Goal: Information Seeking & Learning: Compare options

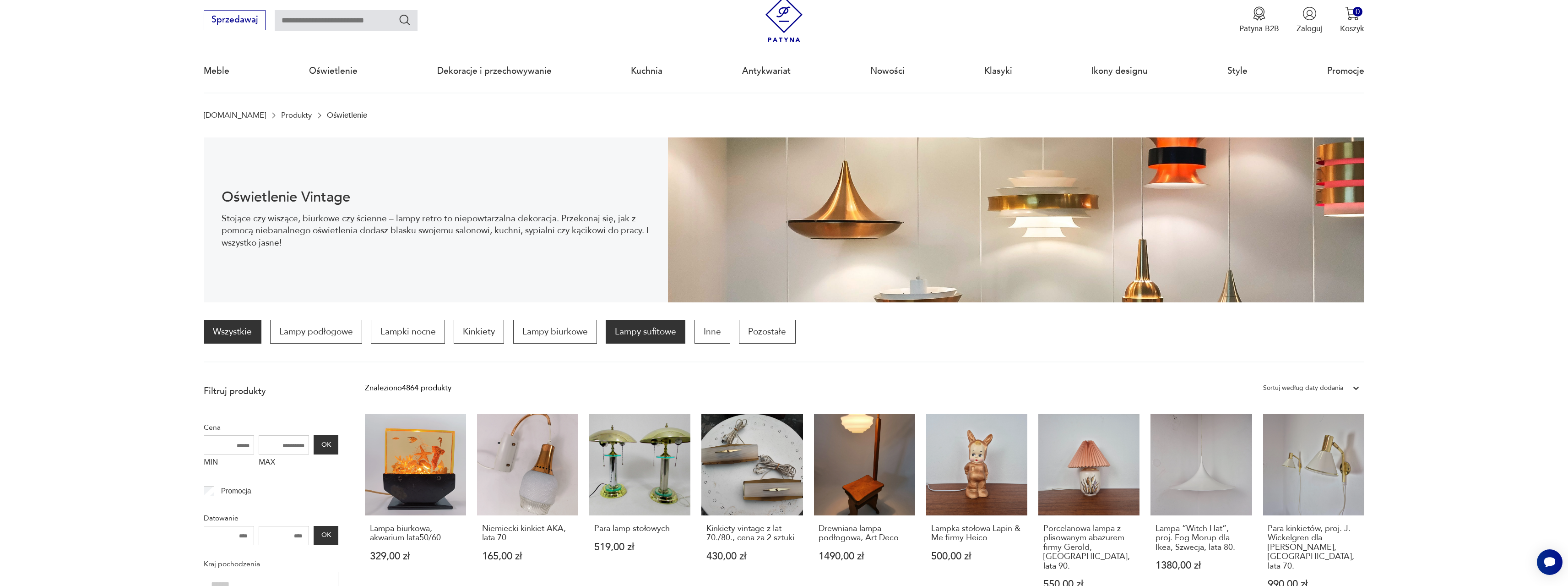
click at [628, 333] on p "Lampy sufitowe" at bounding box center [645, 331] width 79 height 24
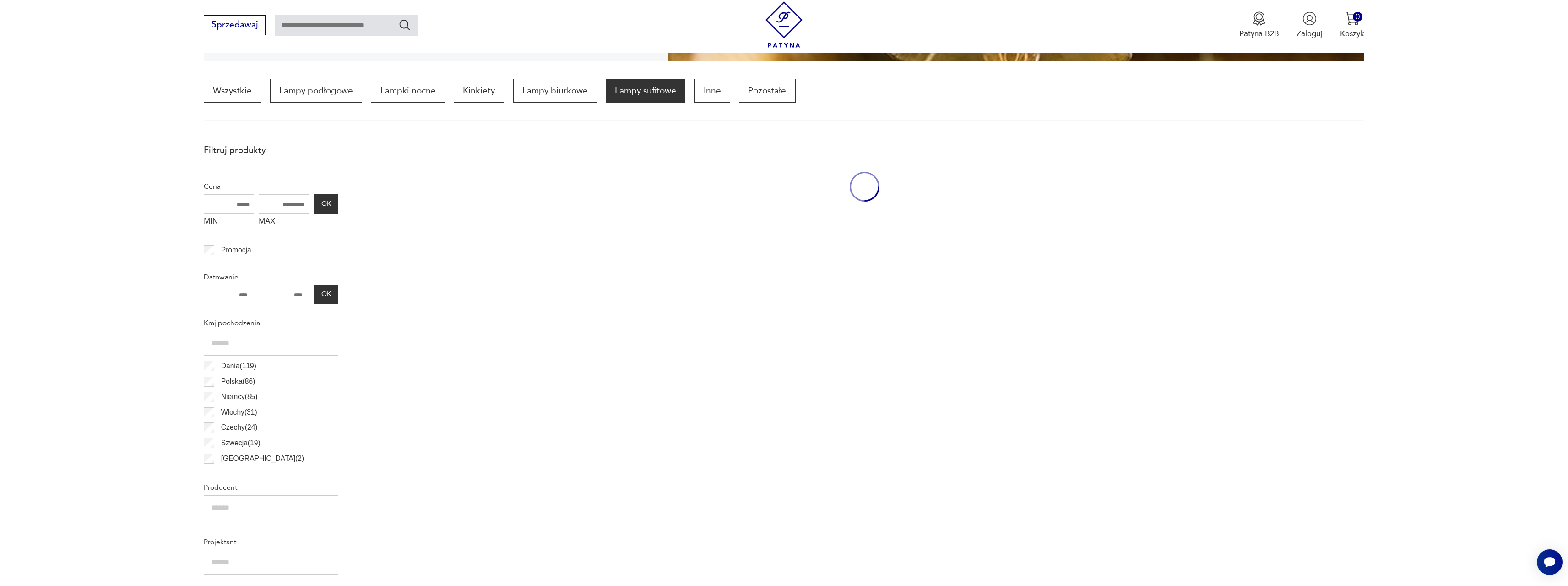
scroll to position [272, 0]
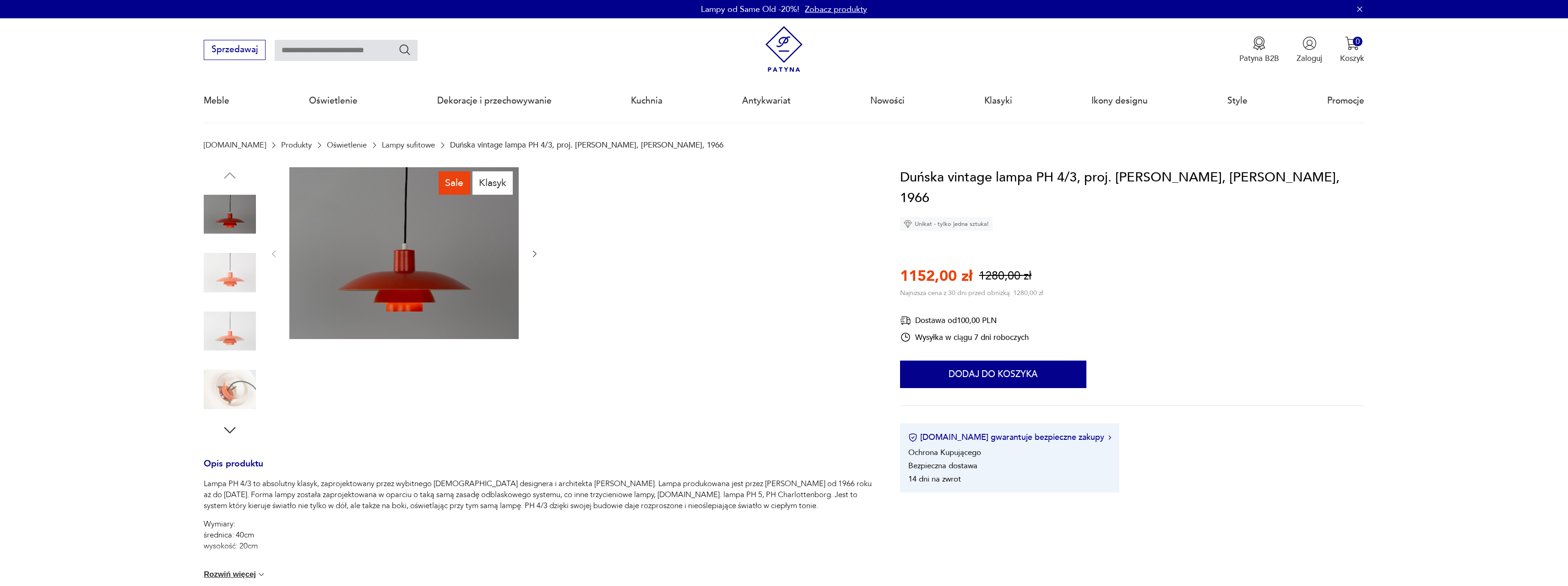
click at [532, 253] on icon "button" at bounding box center [535, 253] width 9 height 9
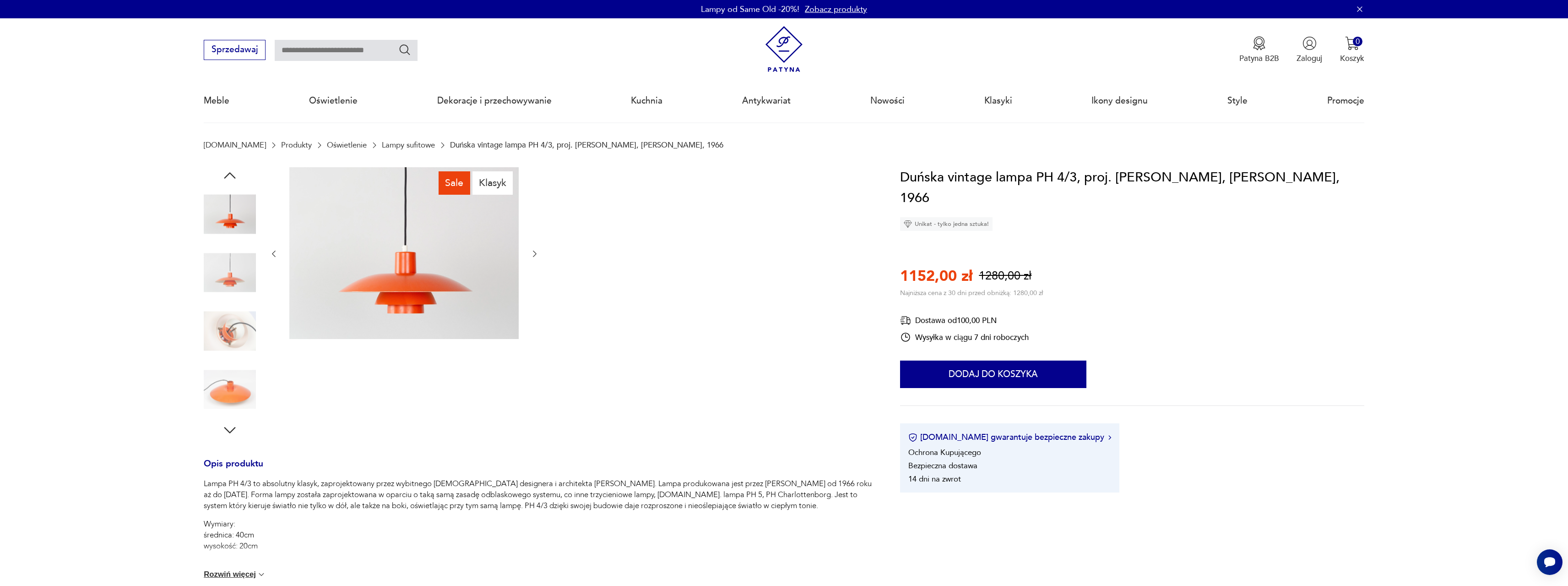
click at [532, 253] on icon "button" at bounding box center [535, 253] width 9 height 9
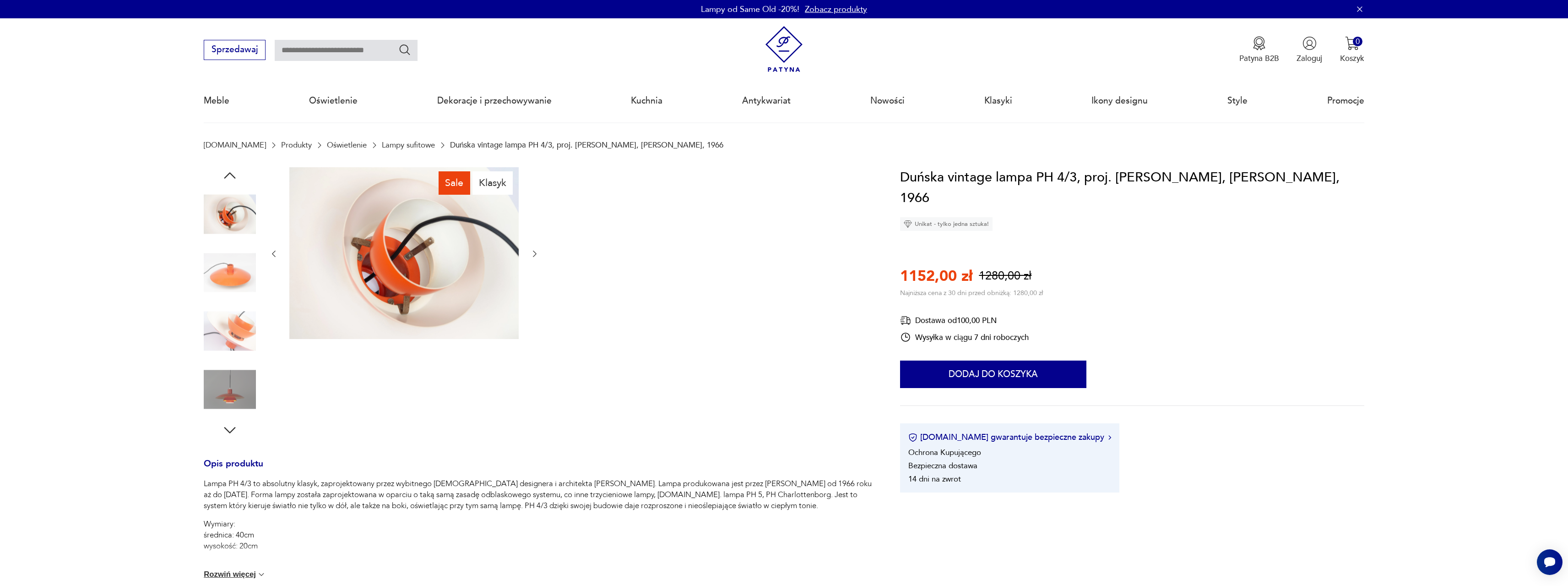
click at [532, 253] on icon "button" at bounding box center [535, 253] width 9 height 9
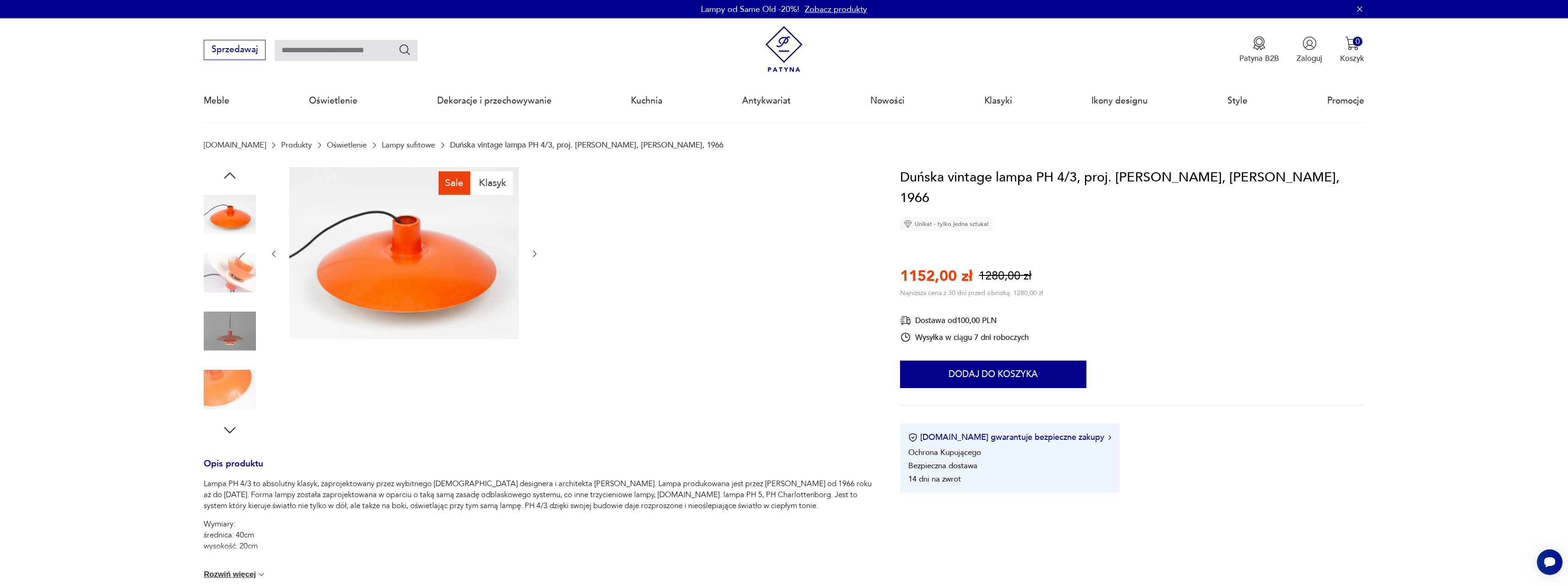
click at [532, 253] on icon "button" at bounding box center [535, 253] width 9 height 9
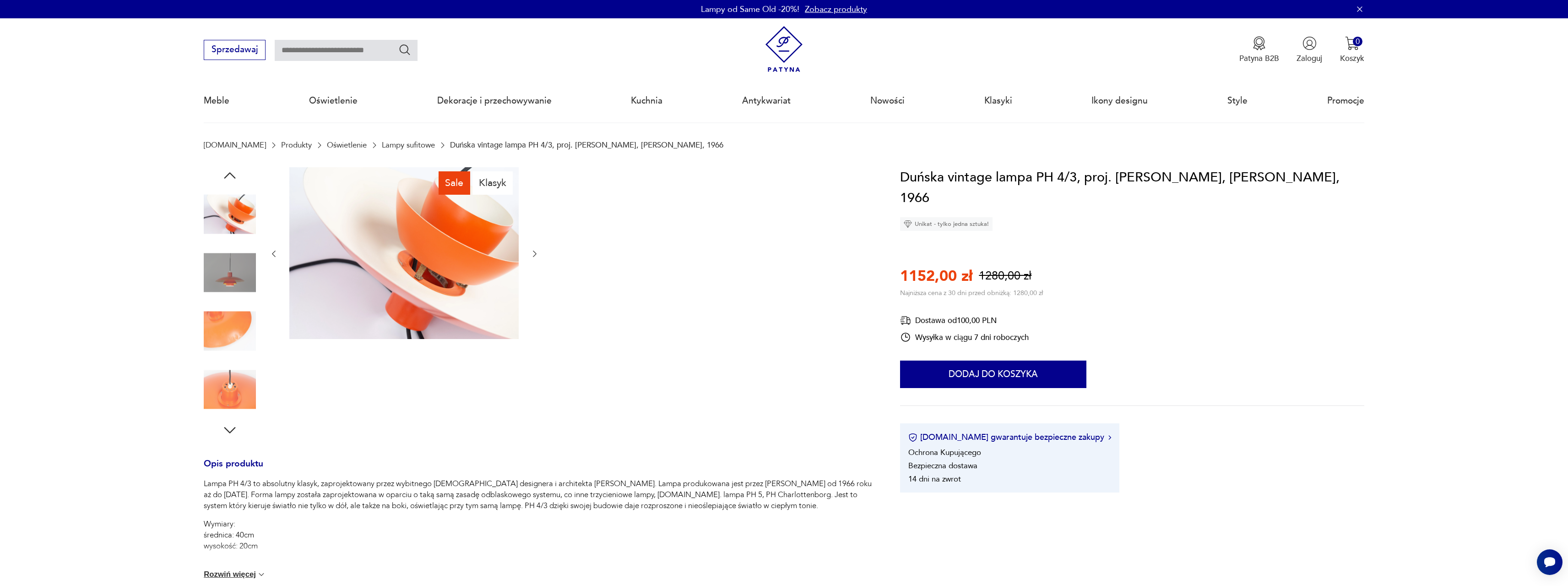
click at [532, 253] on icon "button" at bounding box center [535, 253] width 9 height 9
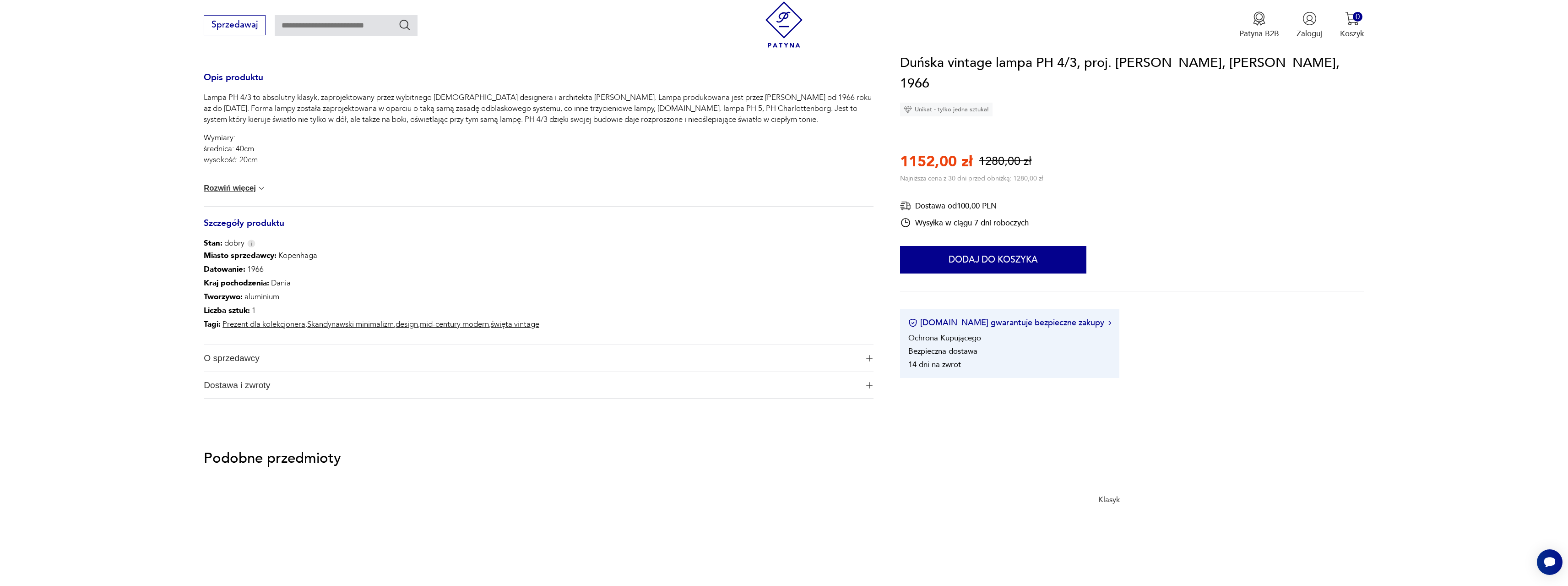
scroll to position [412, 0]
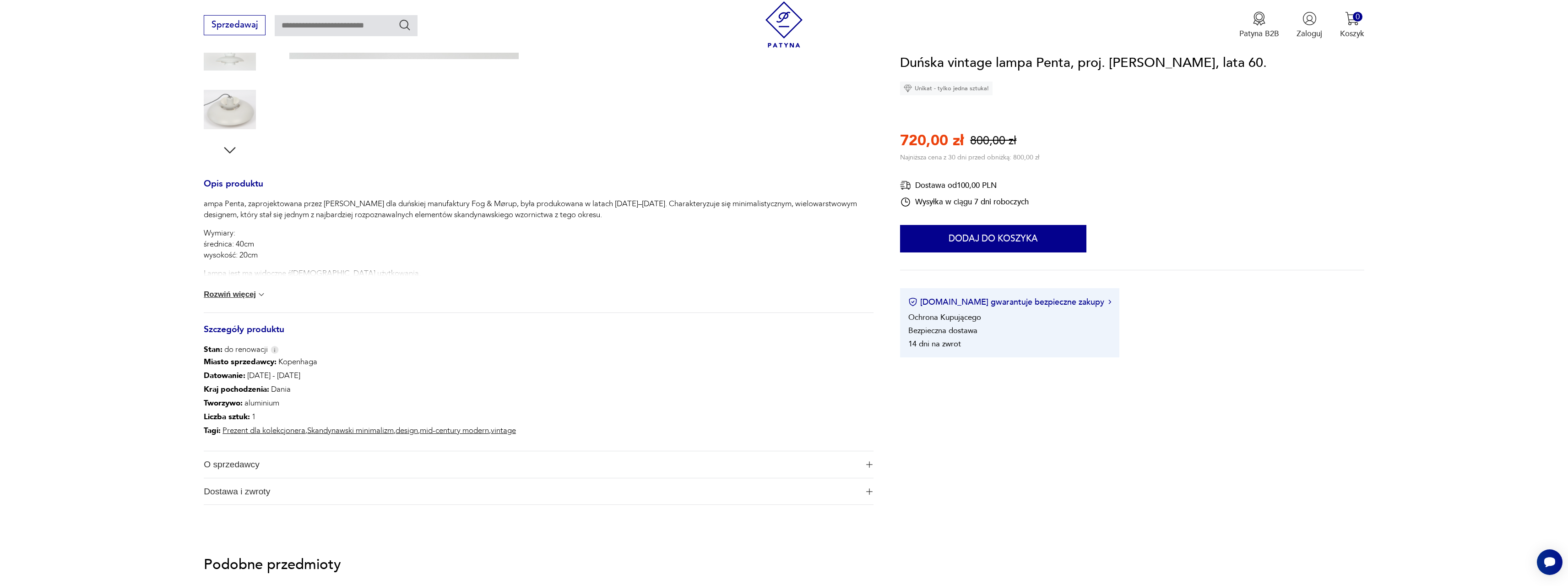
scroll to position [46, 0]
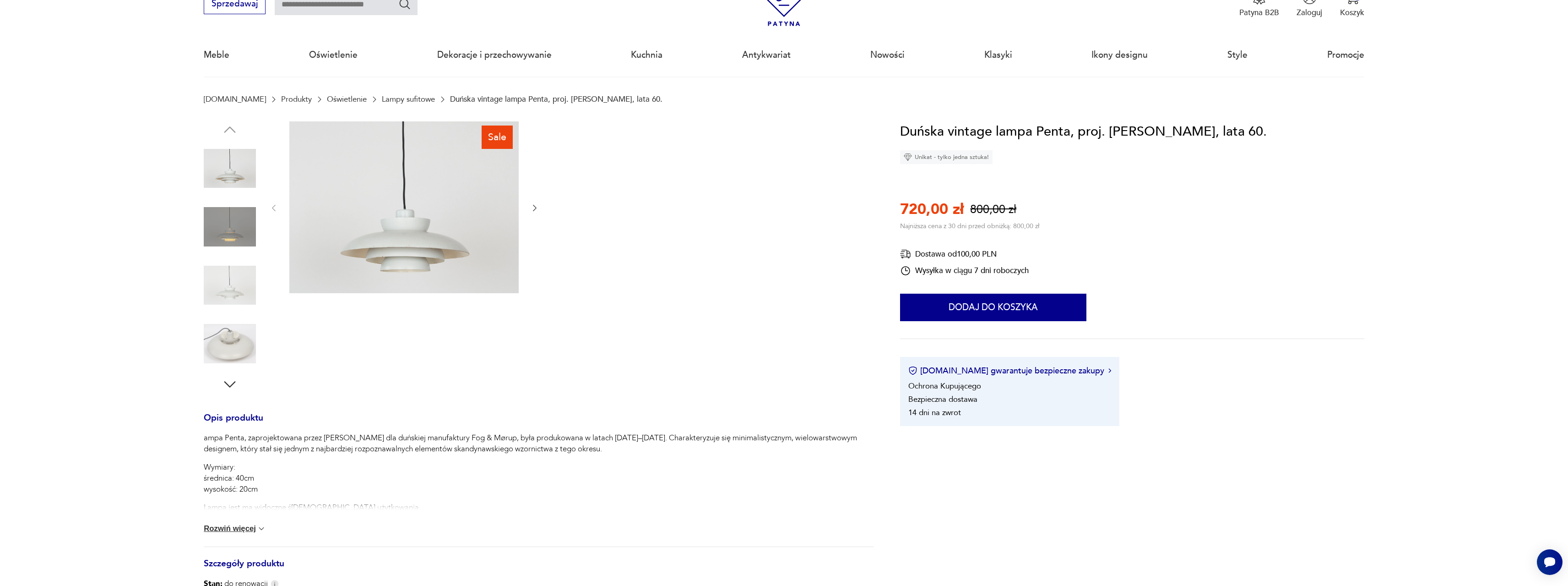
click at [535, 208] on icon "button" at bounding box center [535, 208] width 9 height 9
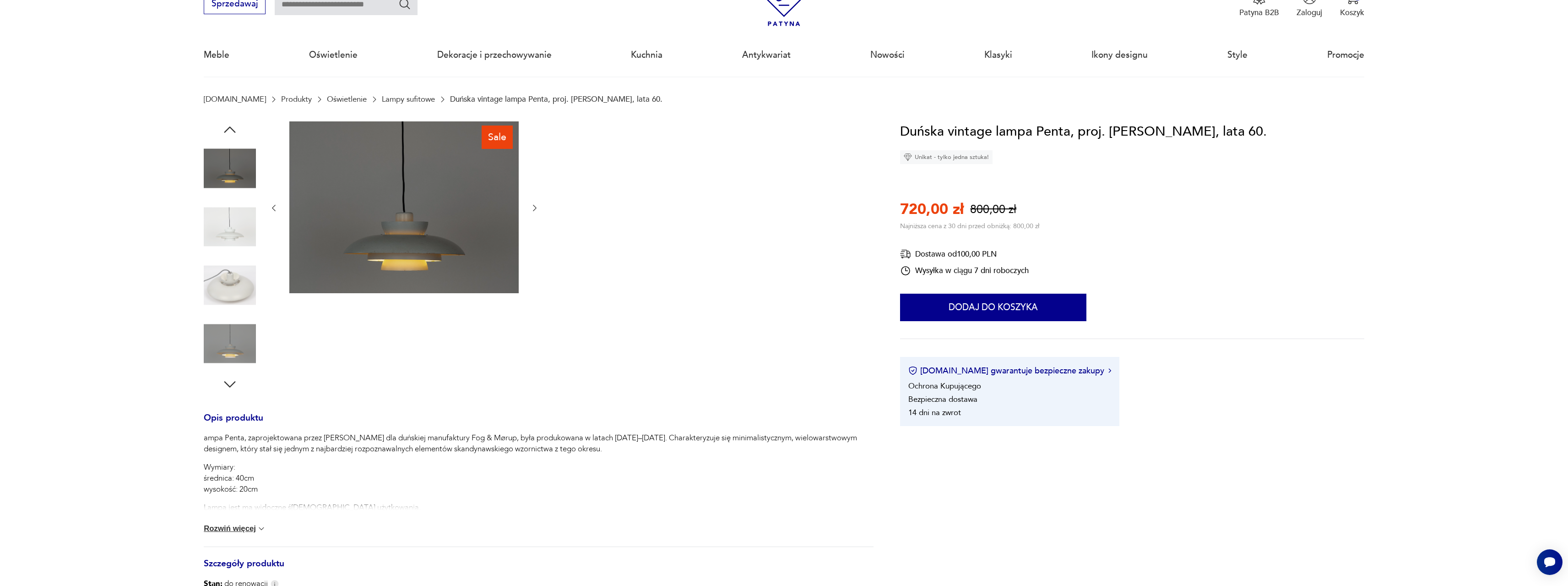
click at [535, 208] on icon "button" at bounding box center [535, 208] width 9 height 9
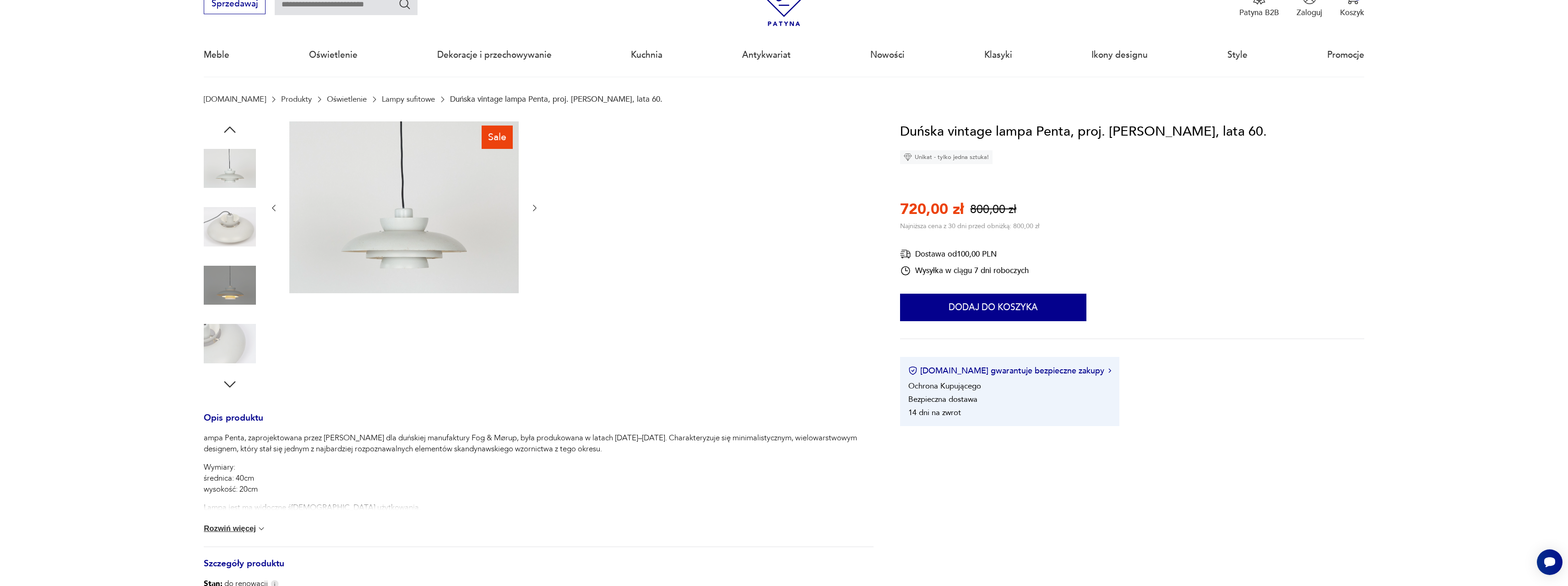
click at [535, 208] on icon "button" at bounding box center [535, 208] width 9 height 9
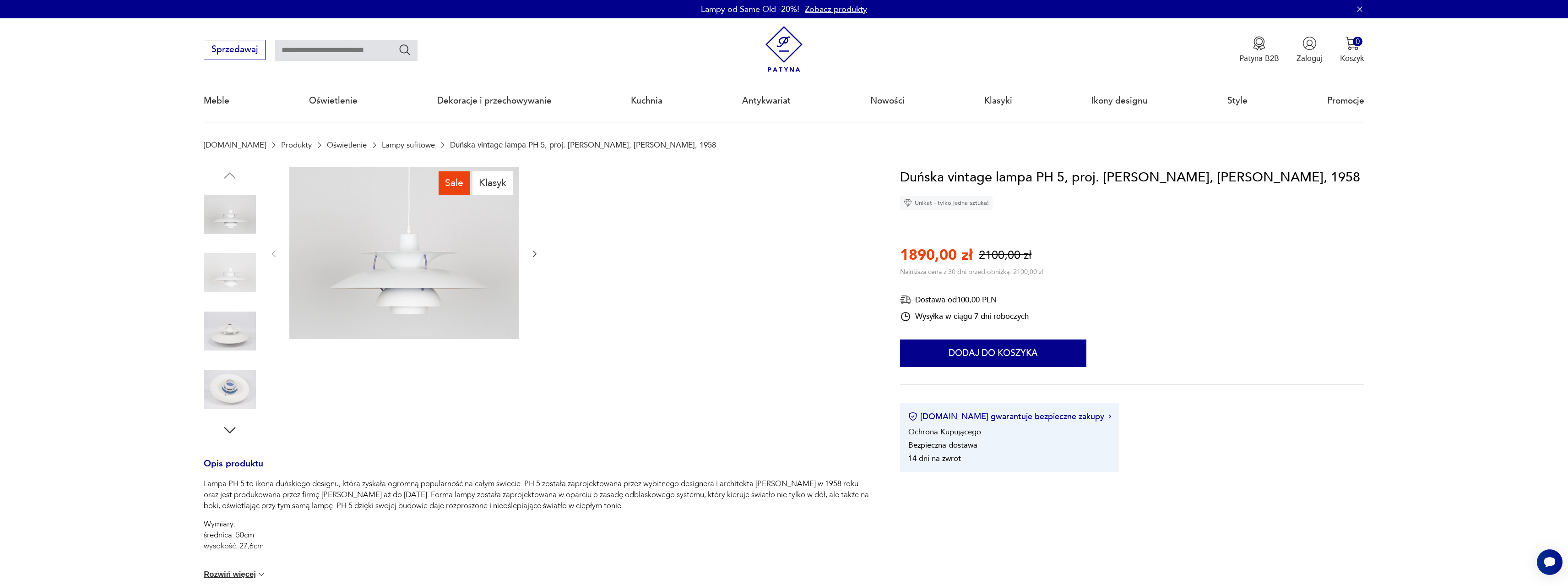
click at [535, 253] on icon "button" at bounding box center [535, 254] width 4 height 6
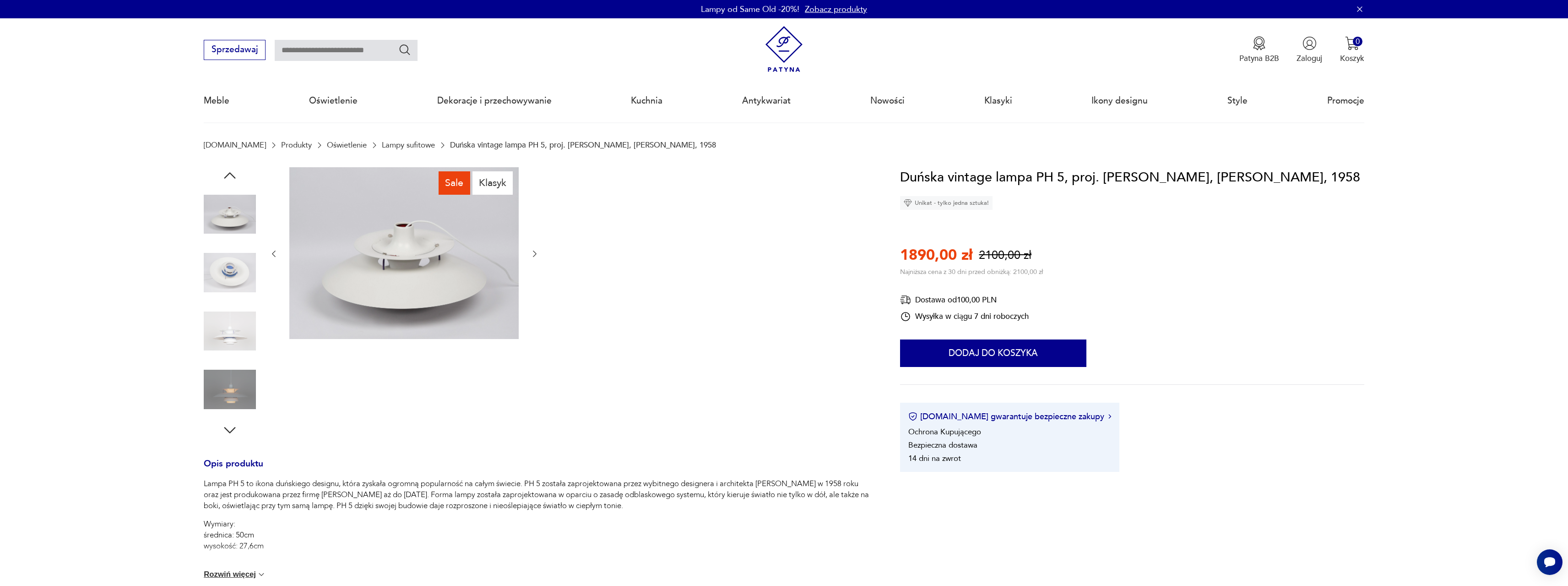
click at [535, 253] on icon "button" at bounding box center [535, 254] width 4 height 6
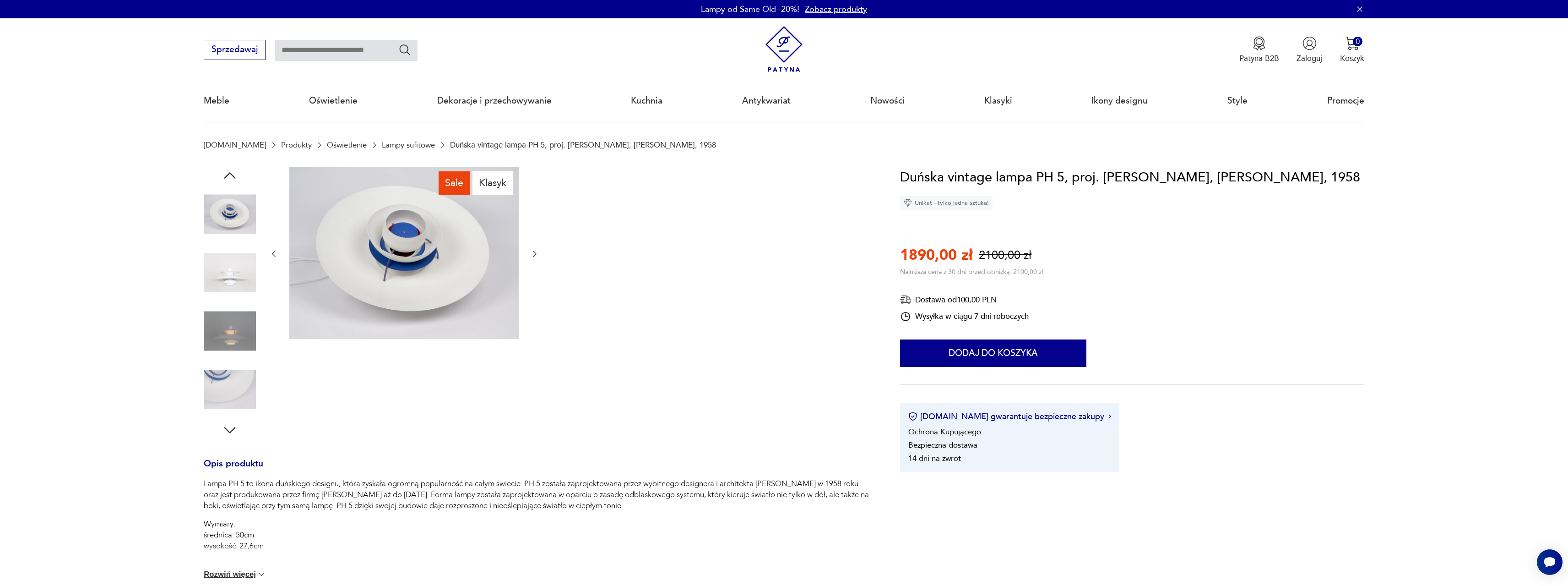
click at [535, 253] on icon "button" at bounding box center [535, 254] width 4 height 6
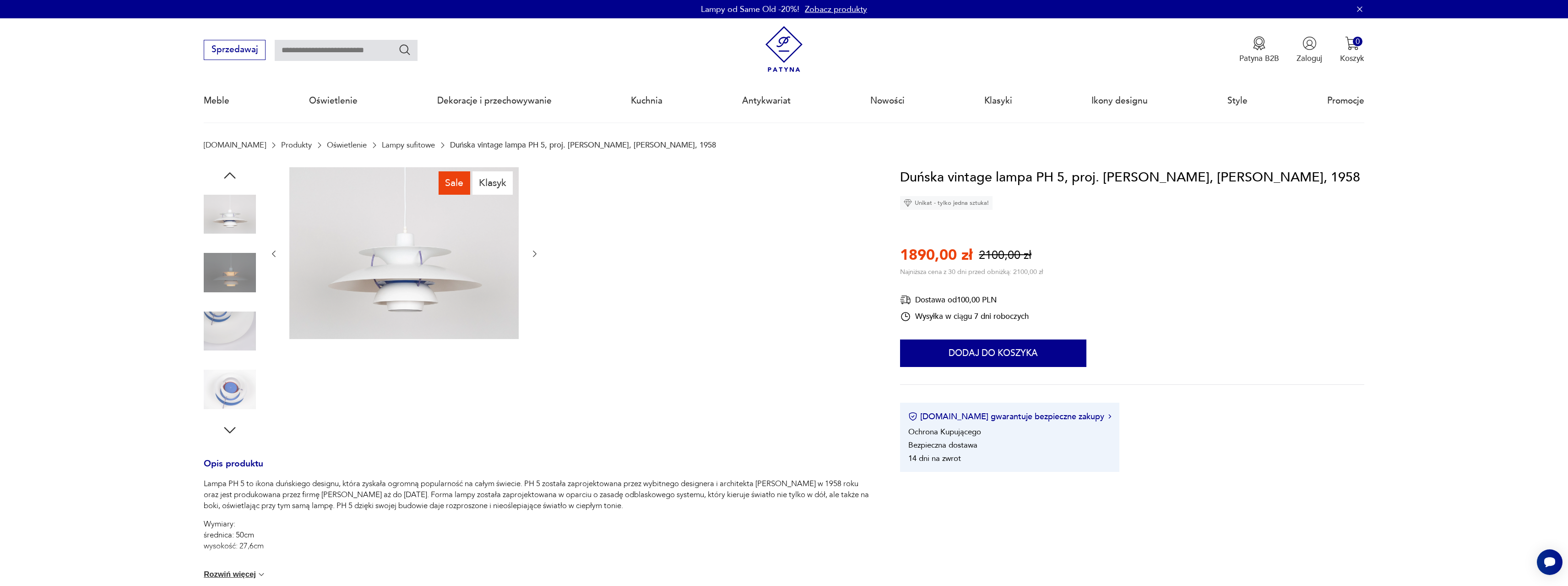
click at [535, 253] on icon "button" at bounding box center [535, 254] width 4 height 6
